Goal: Task Accomplishment & Management: Use online tool/utility

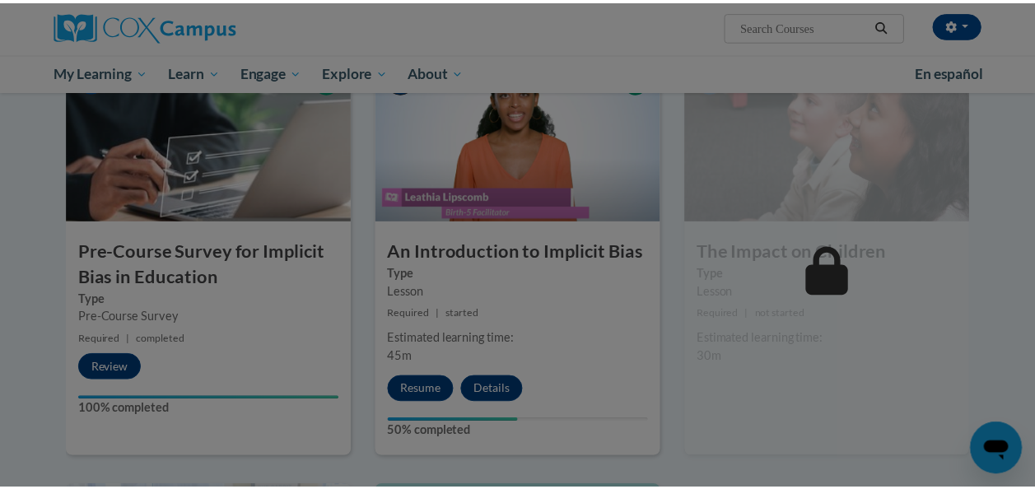
scroll to position [398, 0]
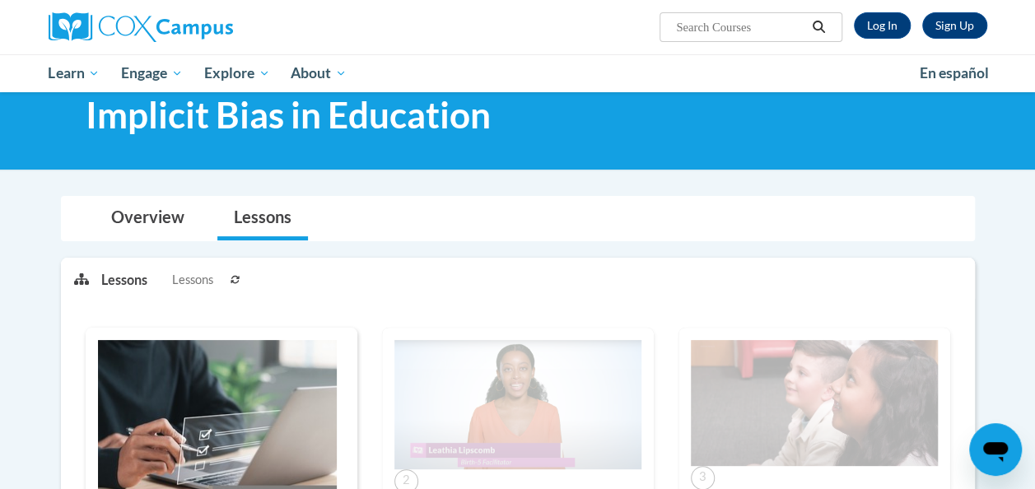
scroll to position [48, 0]
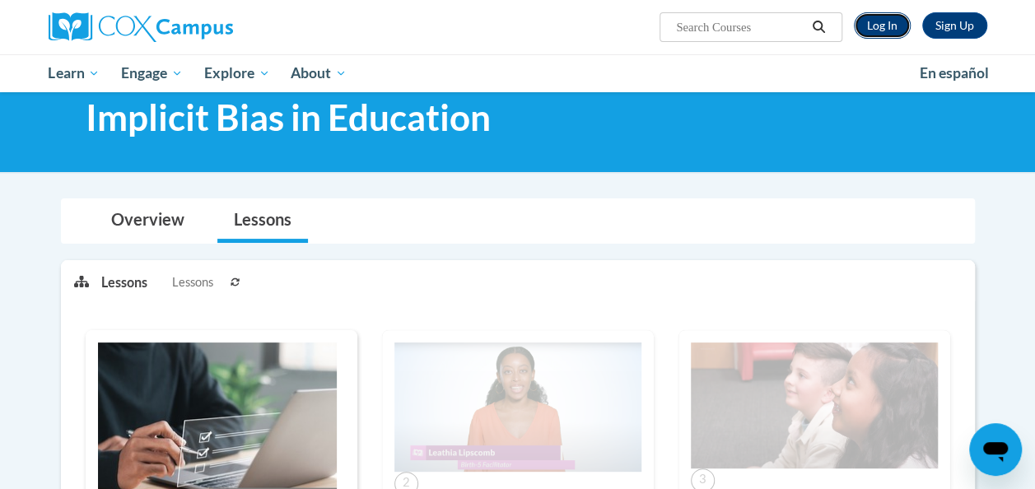
click at [896, 27] on link "Log In" at bounding box center [881, 25] width 57 height 26
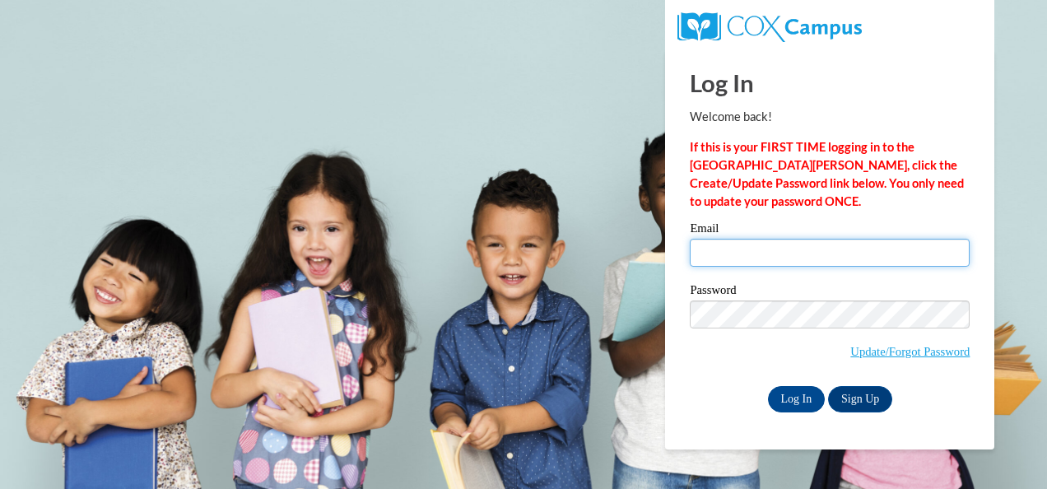
click at [762, 244] on input "Email" at bounding box center [830, 253] width 280 height 28
type input "JudyM@ymcaatlanta.org"
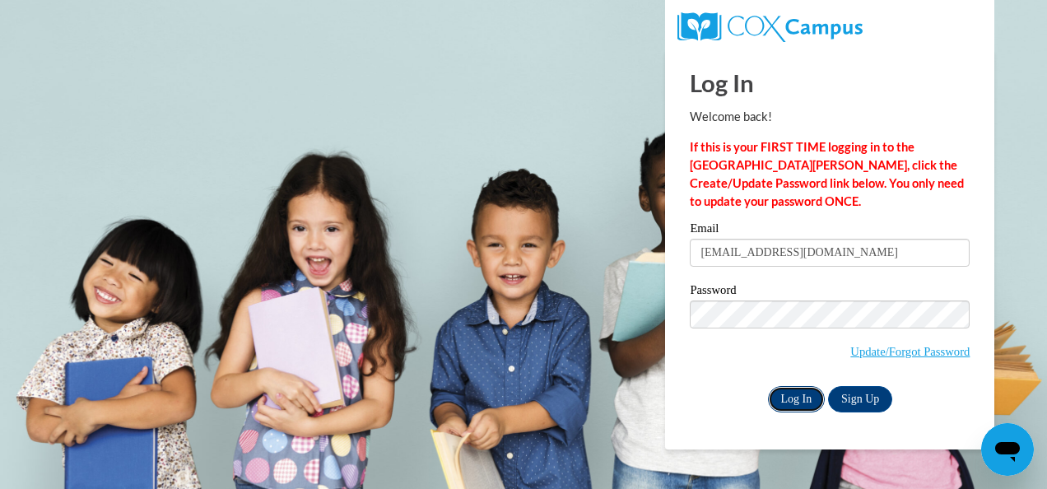
click at [814, 393] on input "Log In" at bounding box center [797, 399] width 58 height 26
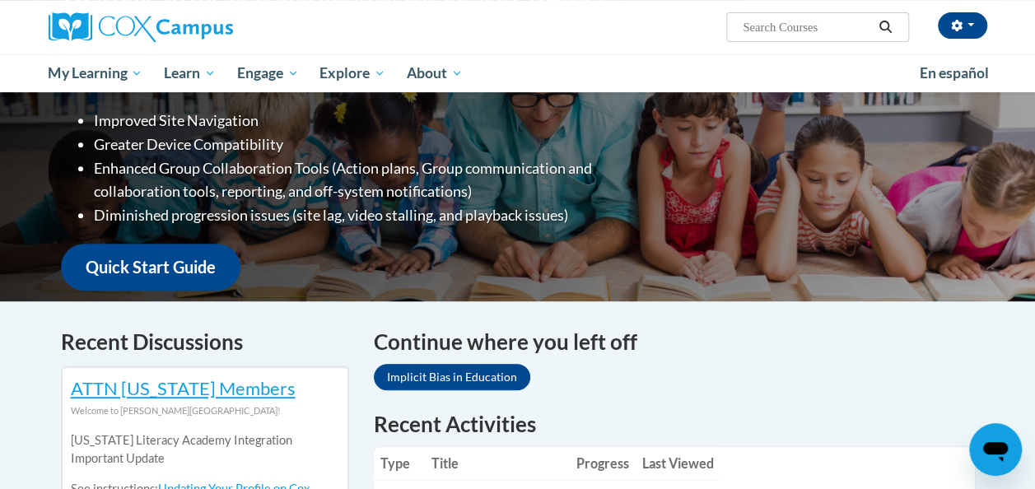
scroll to position [285, 0]
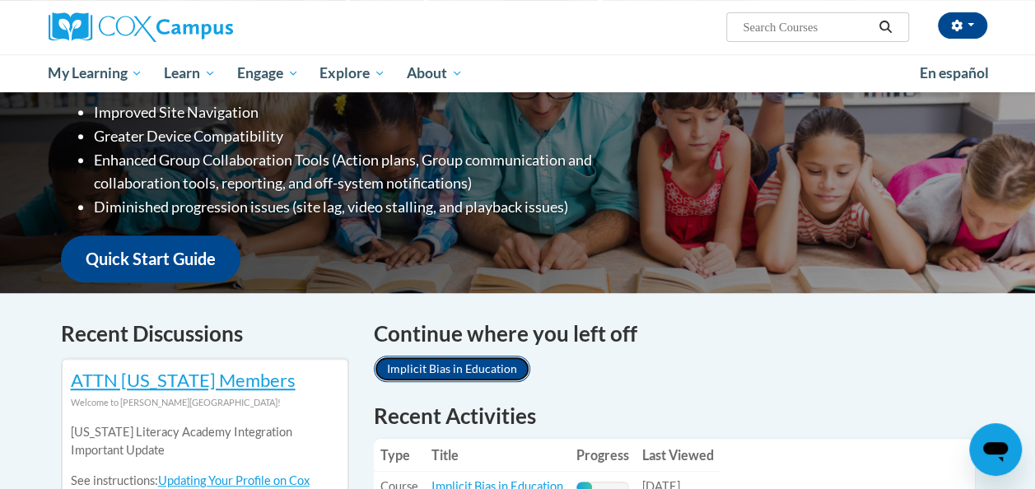
click at [439, 367] on link "Implicit Bias in Education" at bounding box center [452, 369] width 156 height 26
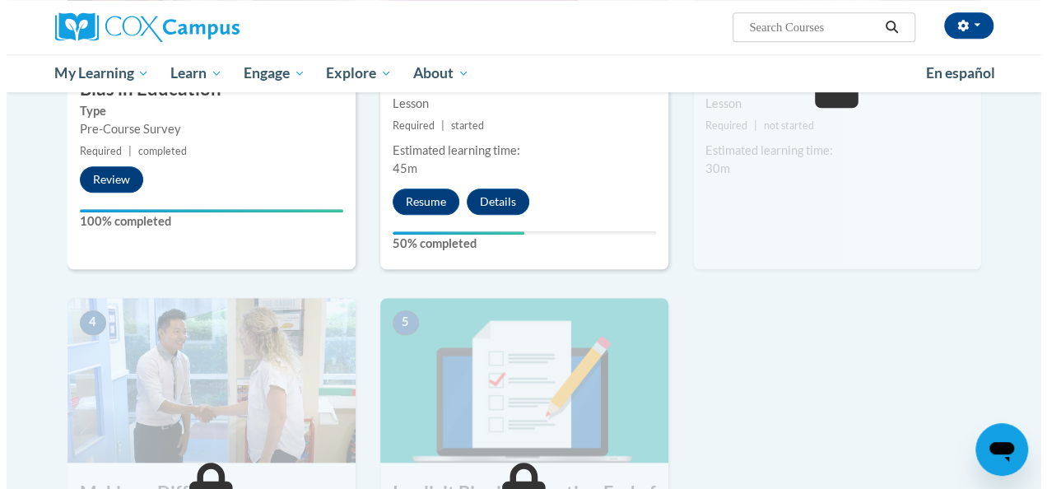
scroll to position [590, 0]
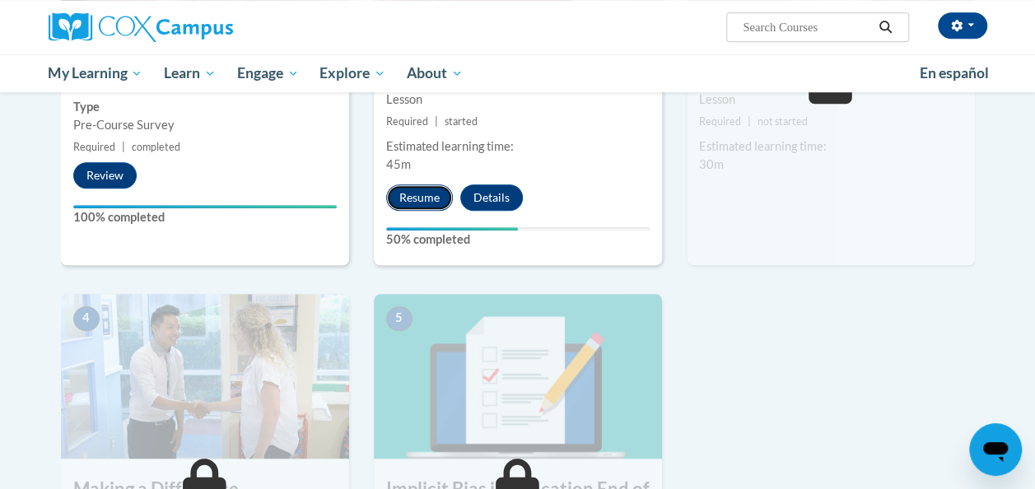
click at [406, 198] on button "Resume" at bounding box center [419, 197] width 67 height 26
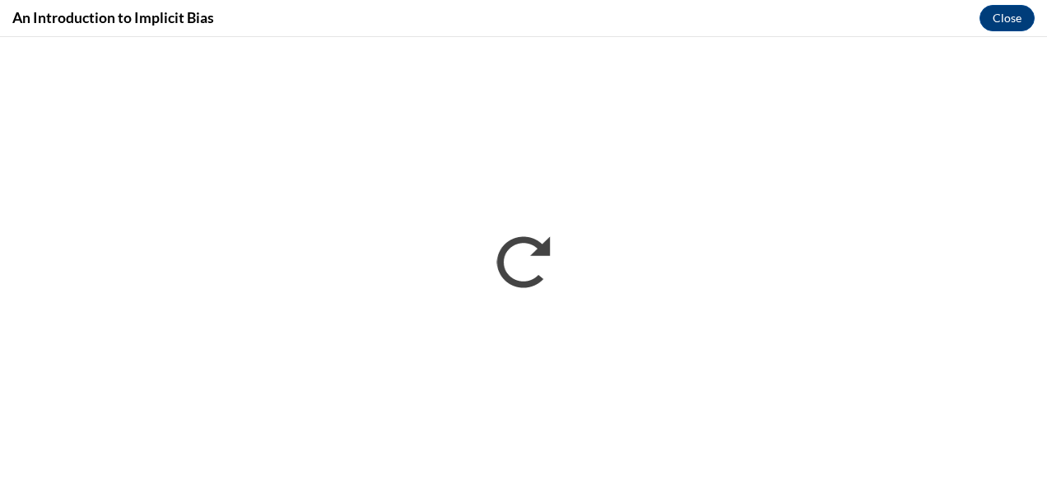
scroll to position [0, 0]
